Goal: Task Accomplishment & Management: Manage account settings

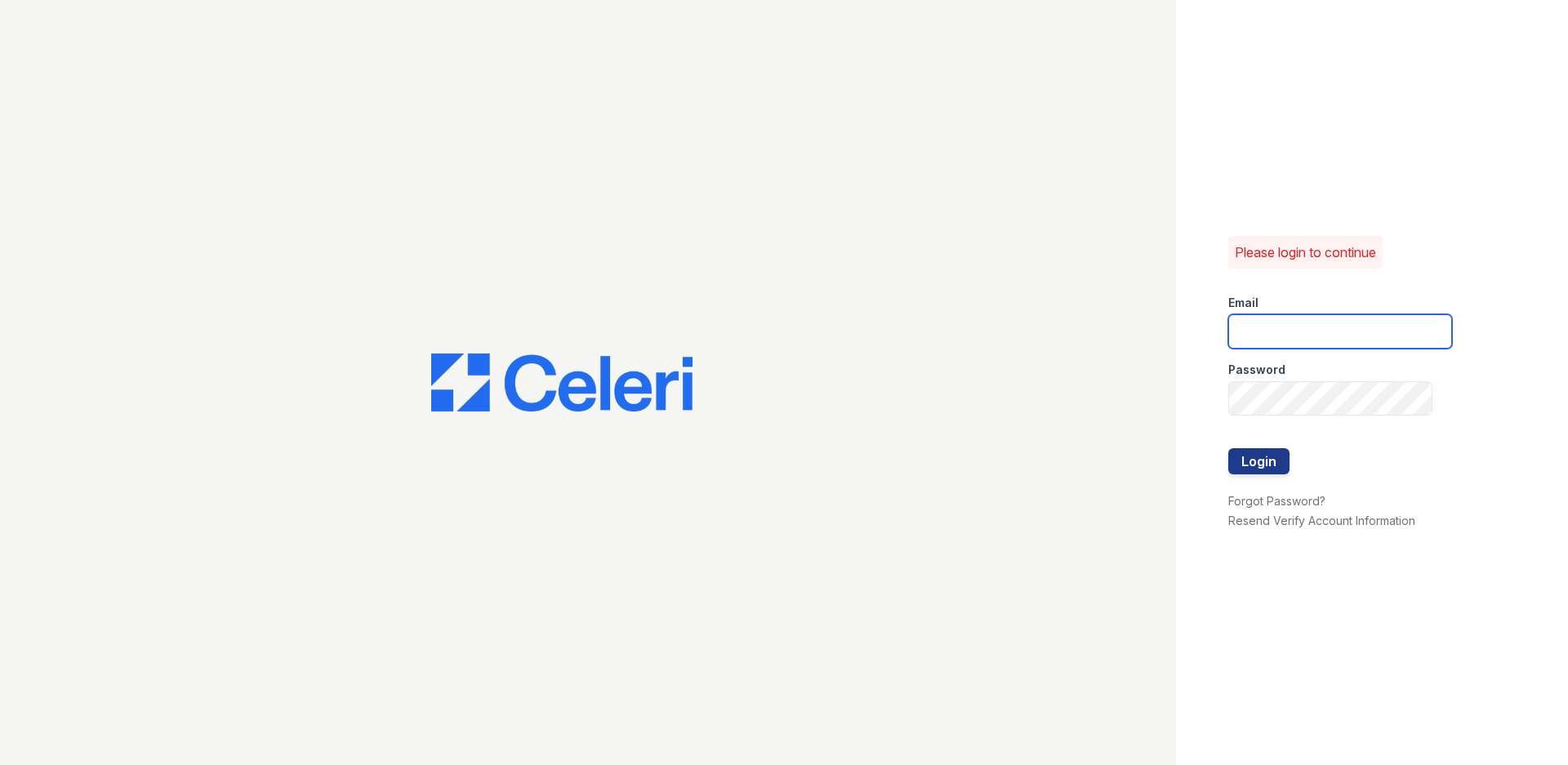
drag, startPoint x: 1384, startPoint y: 336, endPoint x: 1387, endPoint y: 353, distance: 17.3
click at [1386, 349] on form "Email Password Login" at bounding box center [1339, 386] width 224 height 209
drag, startPoint x: 1330, startPoint y: 337, endPoint x: 1275, endPoint y: 339, distance: 55.0
click at [1275, 339] on input "email" at bounding box center [1339, 331] width 224 height 34
type input "[PERSON_NAME][EMAIL_ADDRESS][DOMAIN_NAME]"
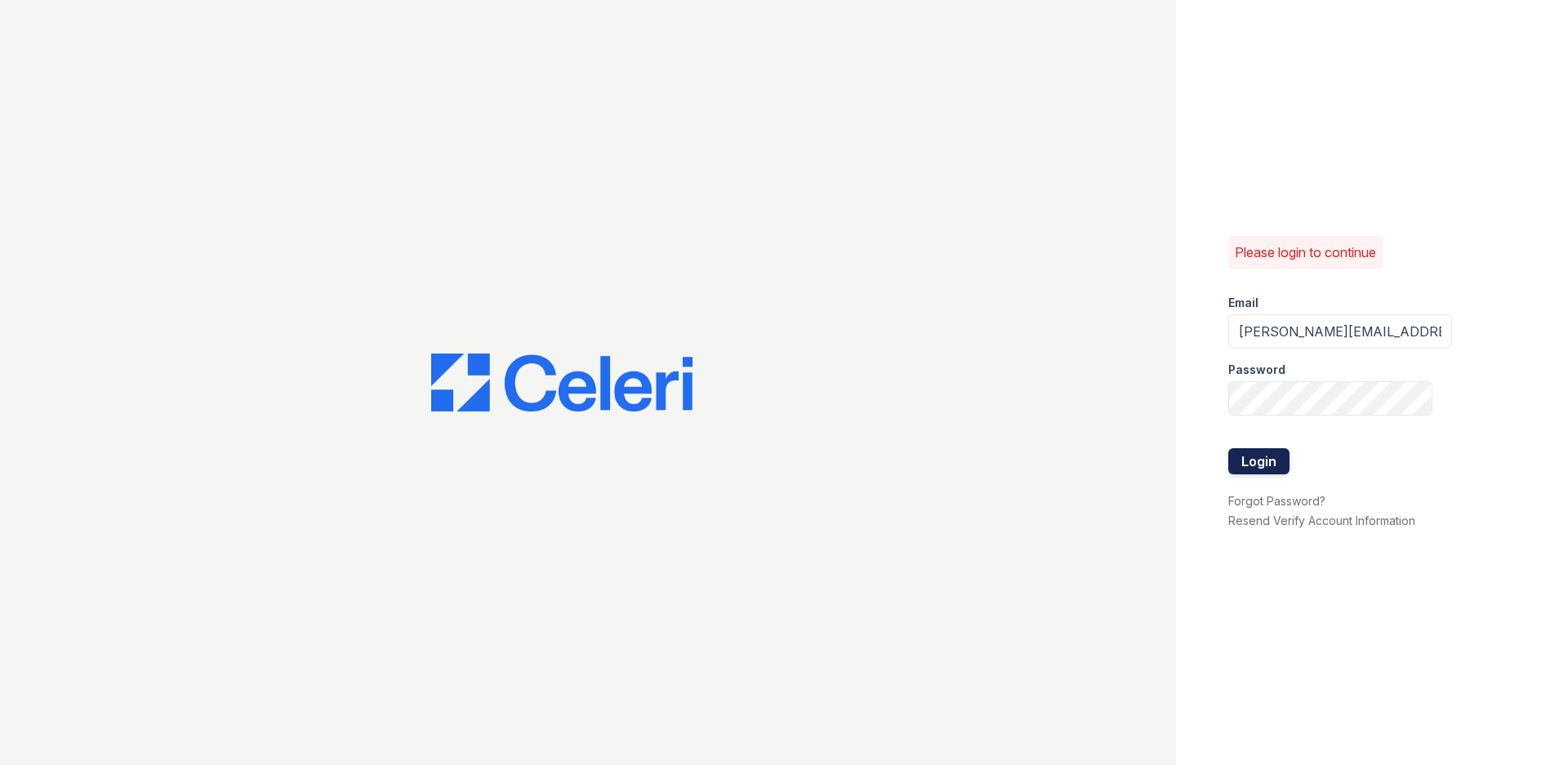
click at [1272, 460] on button "Login" at bounding box center [1258, 461] width 62 height 26
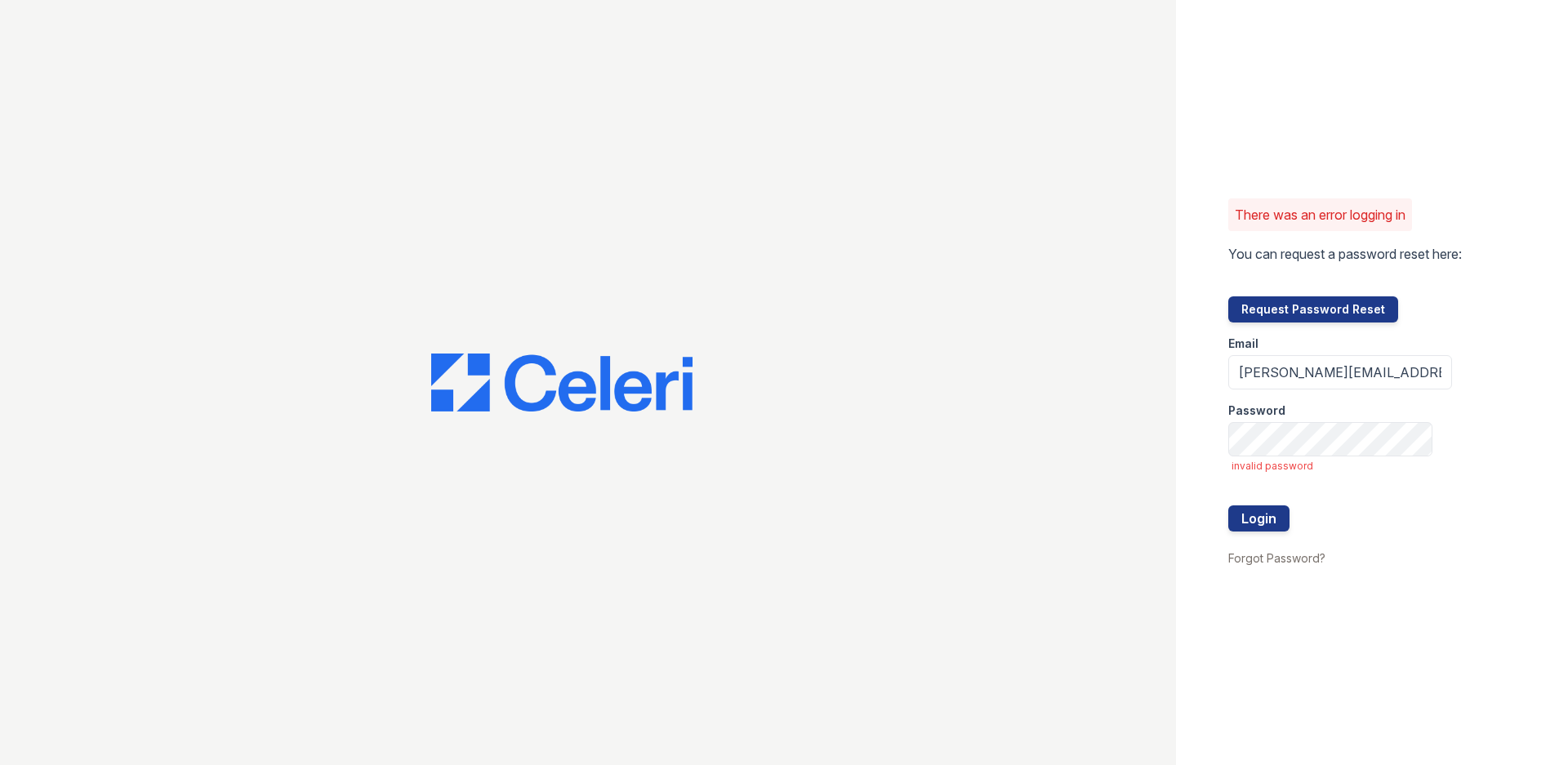
click at [1263, 531] on form "Email fisher@stlsmartrentals.com Password invalid password Login" at bounding box center [1339, 435] width 224 height 225
click at [1266, 522] on button "Login" at bounding box center [1258, 518] width 62 height 26
click at [1264, 511] on button "Login" at bounding box center [1258, 518] width 62 height 26
click at [1430, 370] on input "[PERSON_NAME][EMAIL_ADDRESS][DOMAIN_NAME]" at bounding box center [1339, 372] width 224 height 34
type input "f"
